Goal: Participate in discussion

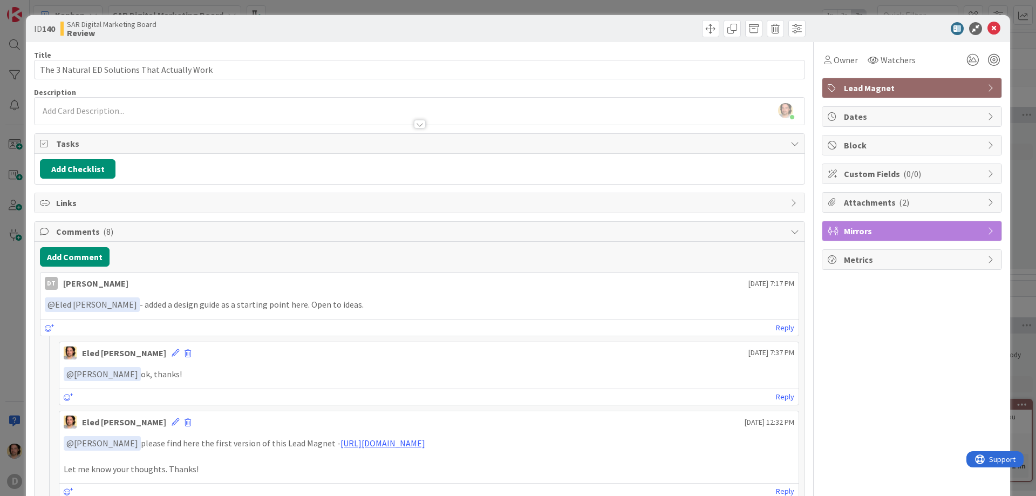
scroll to position [578, 0]
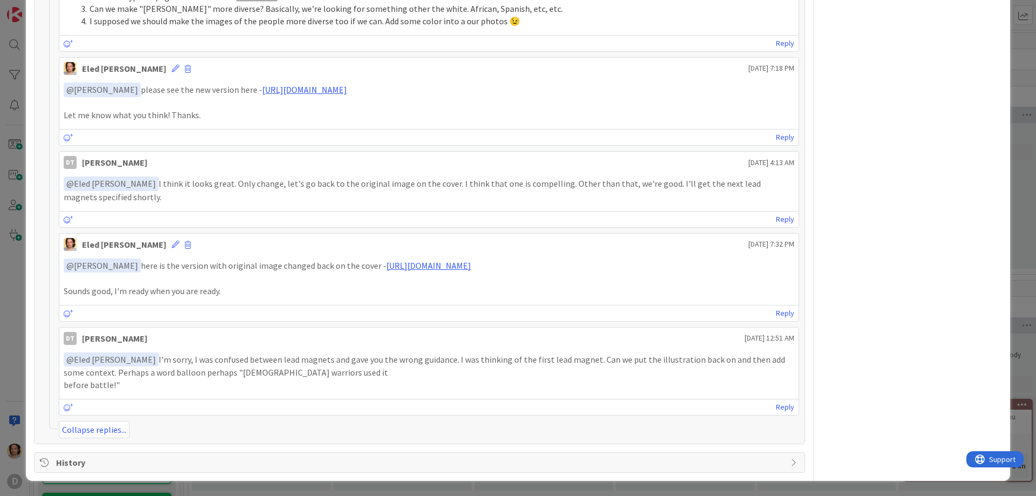
click at [442, 274] on p at bounding box center [429, 279] width 731 height 12
click at [442, 268] on div "﻿ @ [PERSON_NAME] ﻿ here is the version with original image changed back on the…" at bounding box center [429, 277] width 731 height 39
click at [442, 268] on link "[URL][DOMAIN_NAME]" at bounding box center [428, 265] width 85 height 11
click at [776, 406] on link "Reply" at bounding box center [785, 406] width 18 height 13
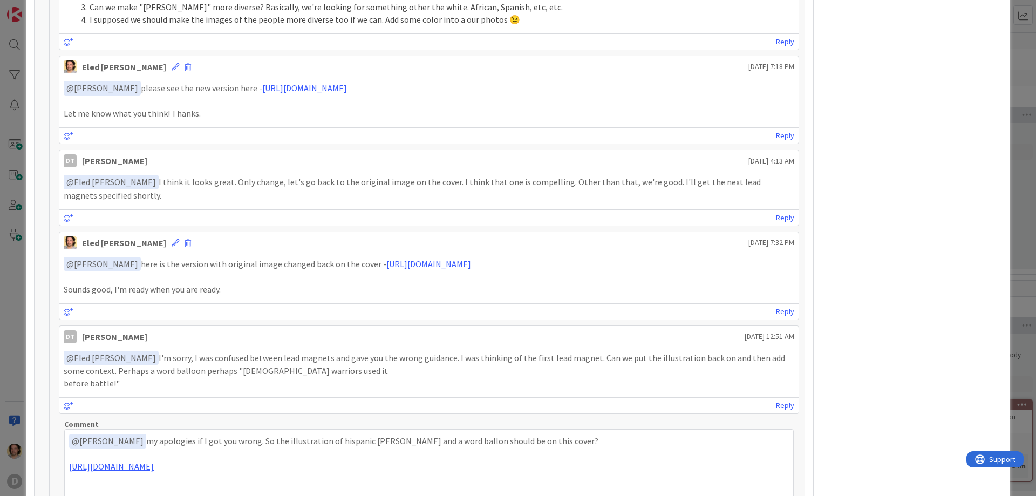
scroll to position [581, 0]
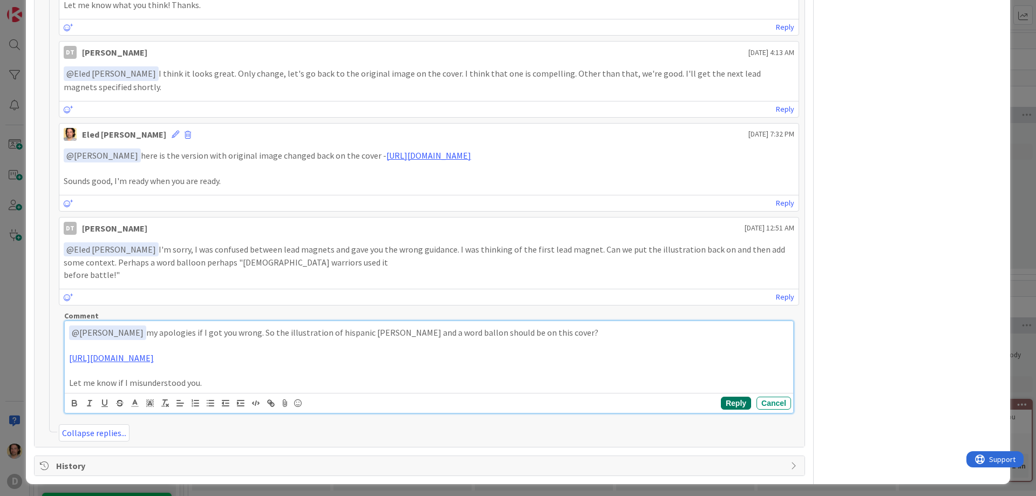
click at [721, 406] on button "Reply" at bounding box center [736, 403] width 30 height 13
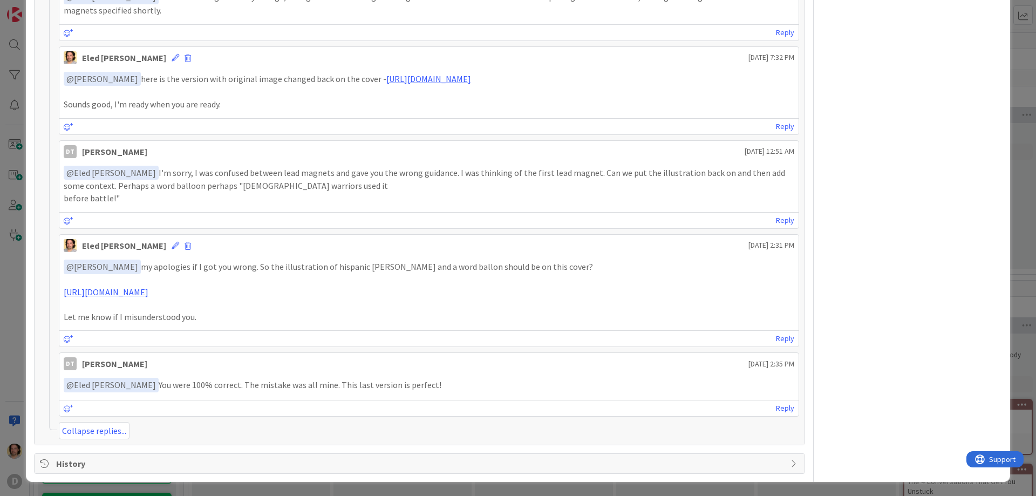
scroll to position [766, 0]
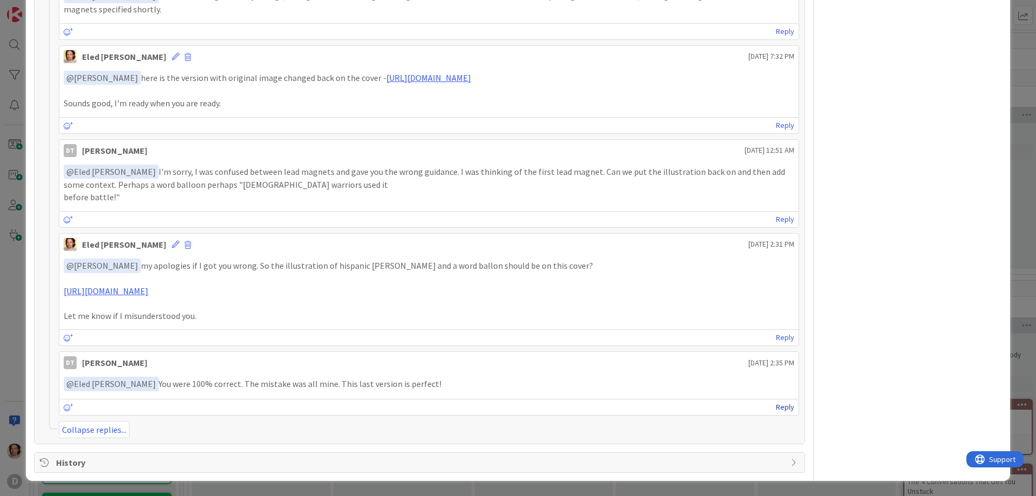
click at [780, 406] on link "Reply" at bounding box center [785, 406] width 18 height 13
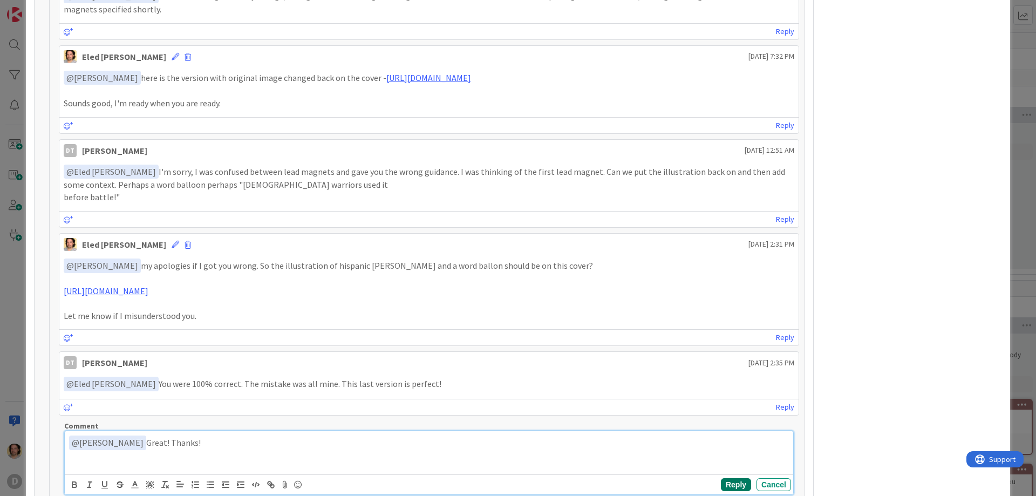
click at [730, 480] on button "Reply" at bounding box center [736, 484] width 30 height 13
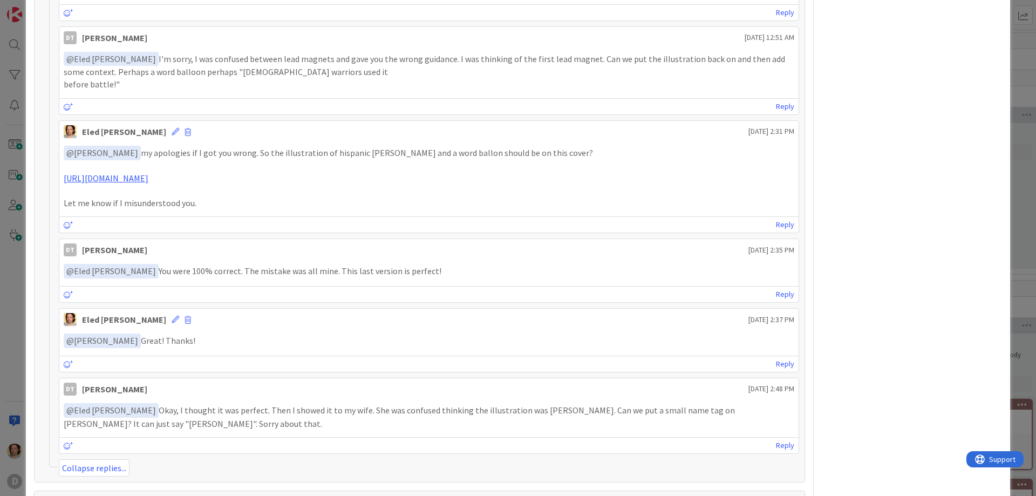
scroll to position [917, 0]
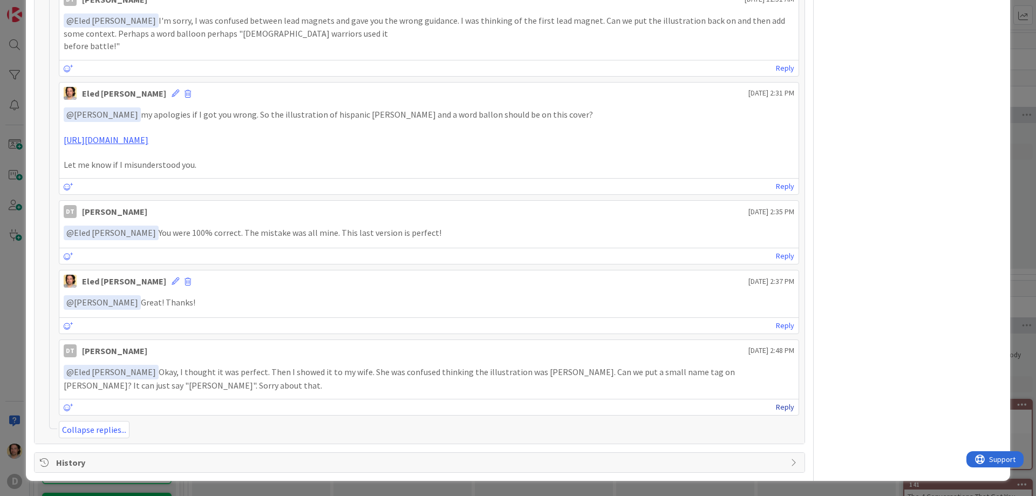
click at [777, 406] on link "Reply" at bounding box center [785, 406] width 18 height 13
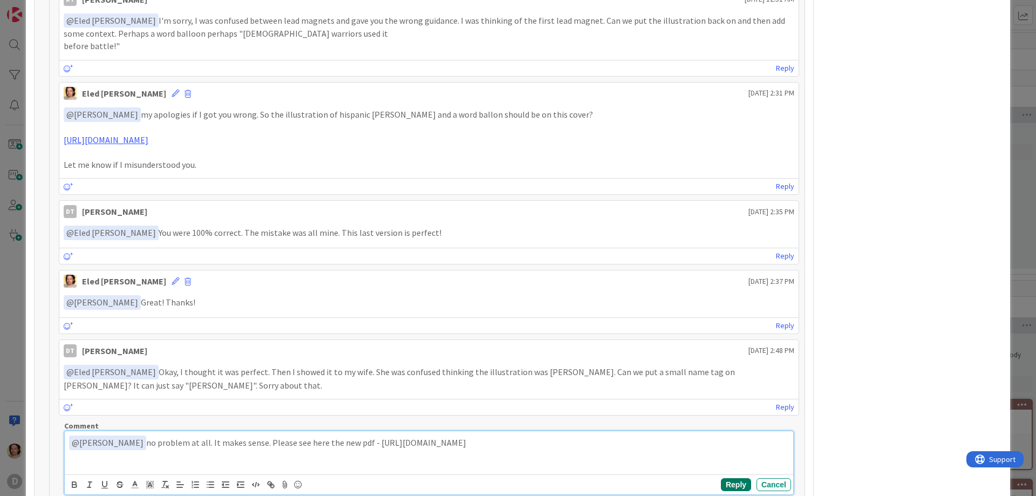
click at [723, 484] on button "Reply" at bounding box center [736, 484] width 30 height 13
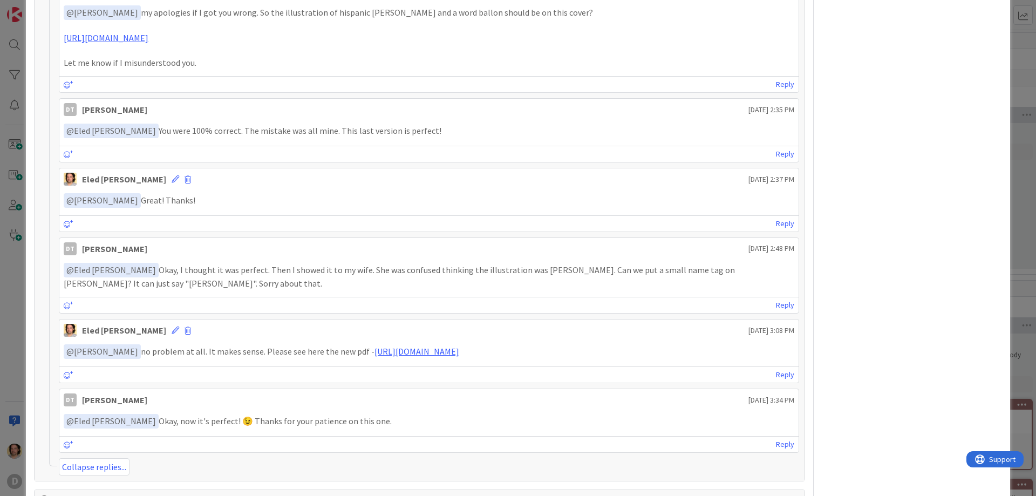
scroll to position [1056, 0]
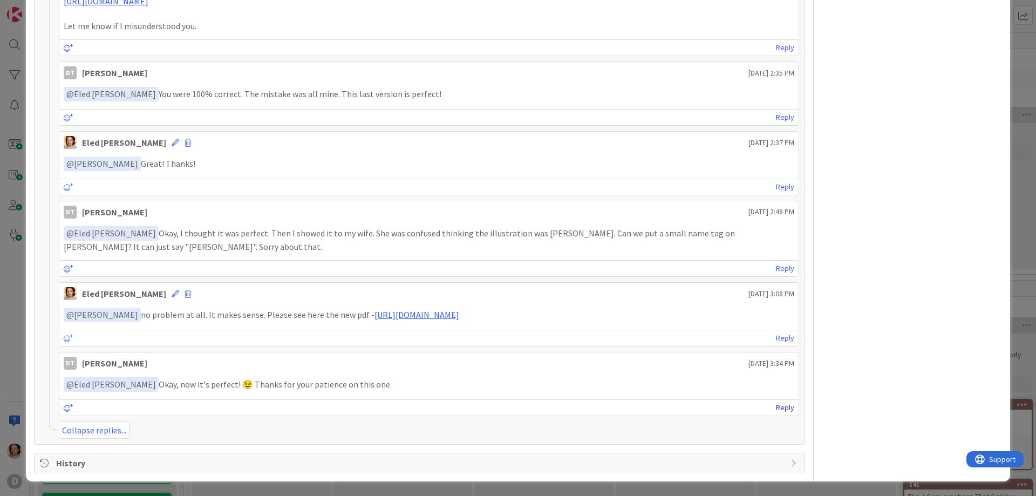
click at [783, 407] on link "Reply" at bounding box center [785, 407] width 18 height 13
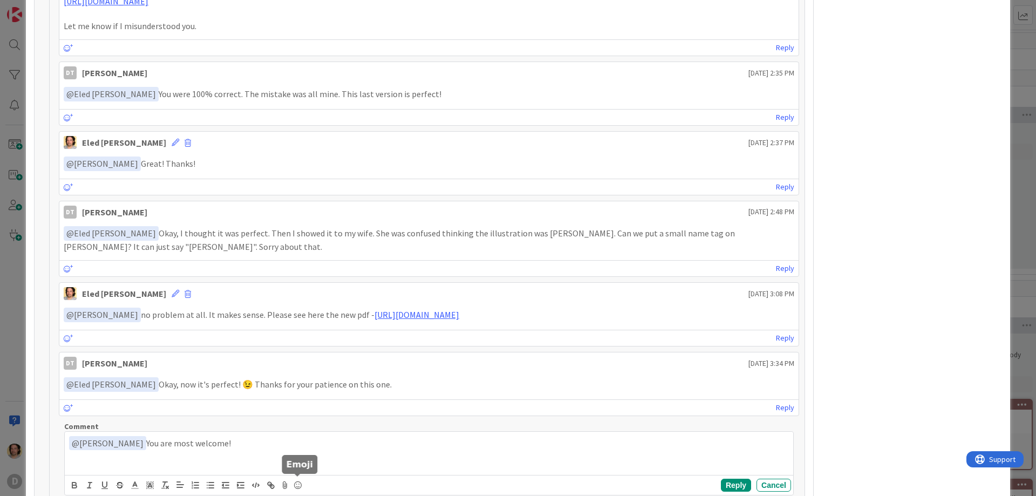
click at [297, 482] on icon at bounding box center [297, 485] width 13 height 15
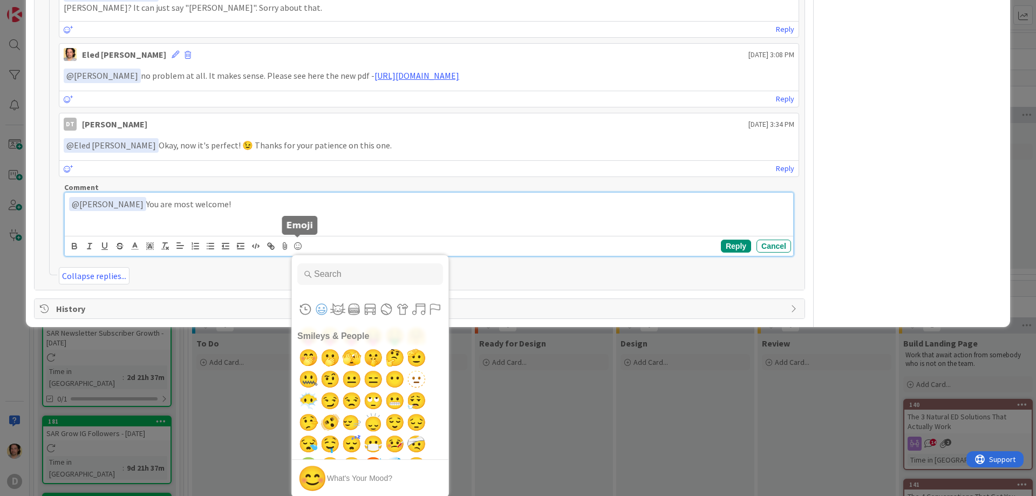
scroll to position [0, 0]
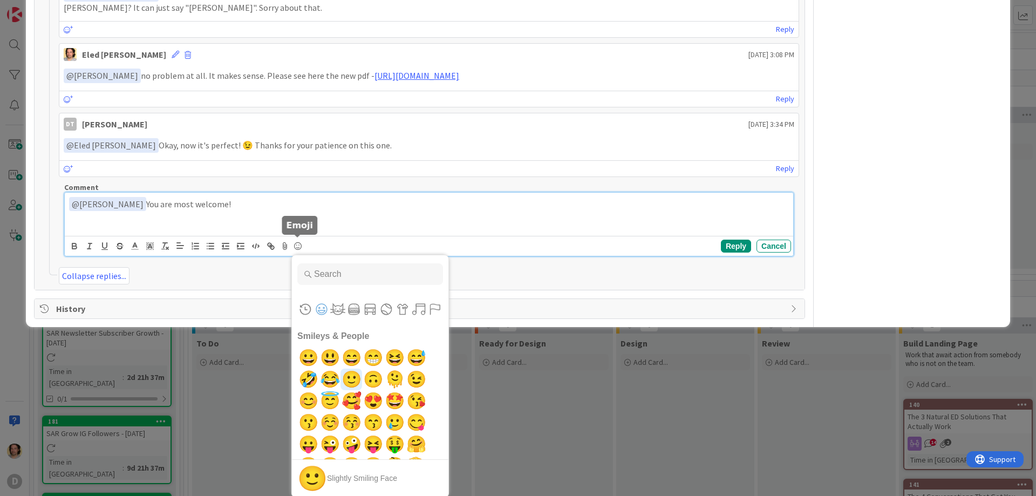
click at [355, 376] on span "🙂" at bounding box center [351, 380] width 25 height 22
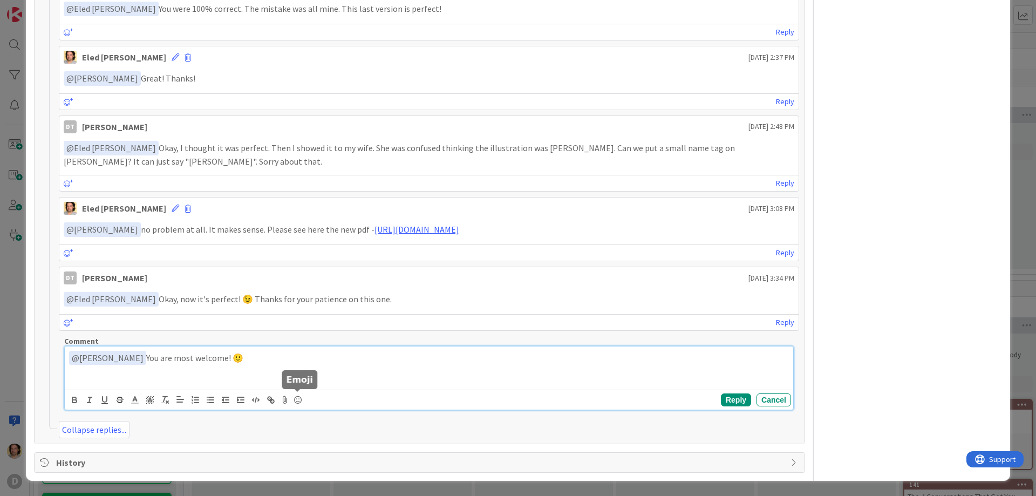
scroll to position [1141, 0]
click at [734, 398] on button "Reply" at bounding box center [736, 400] width 30 height 13
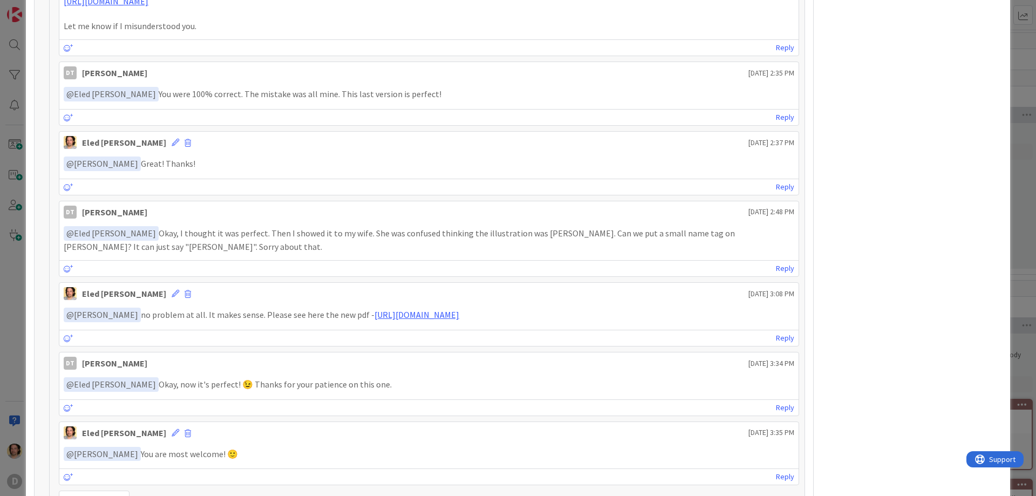
scroll to position [1126, 0]
